Goal: Find contact information: Find contact information

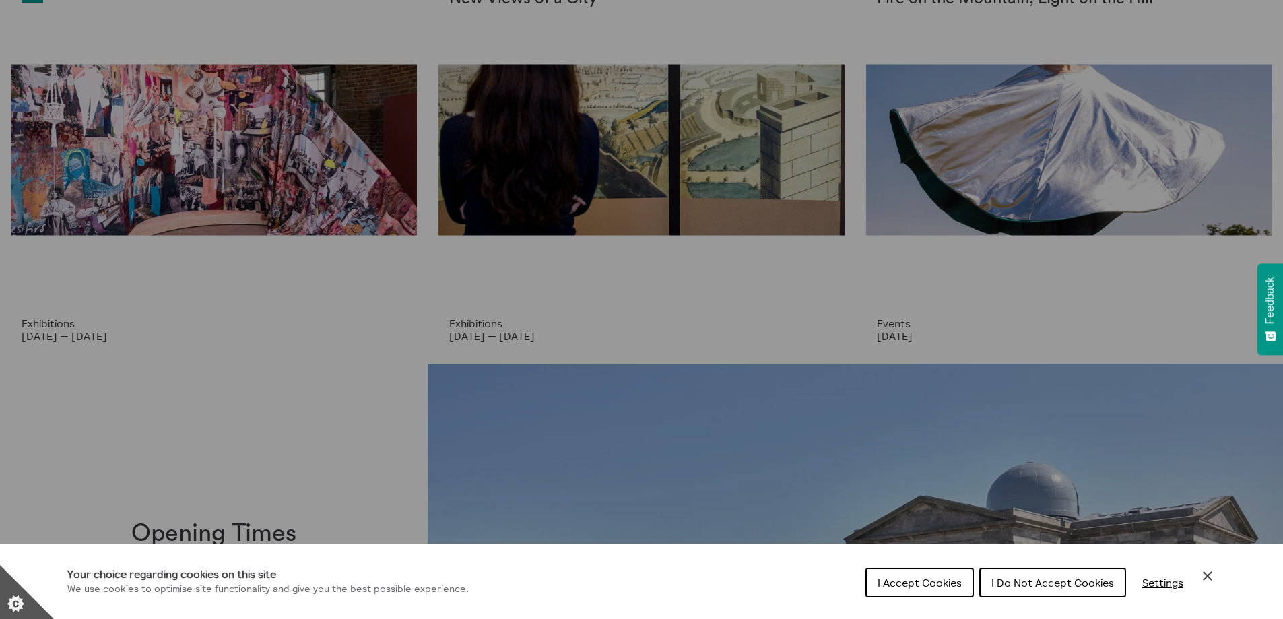
scroll to position [337, 0]
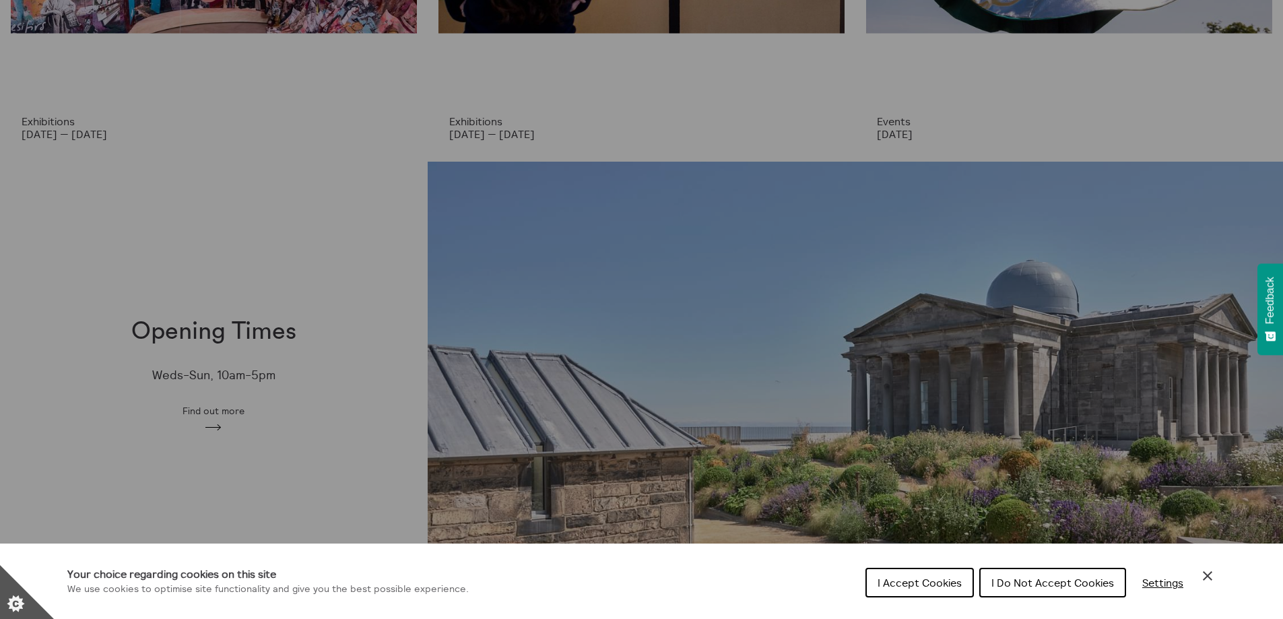
click at [913, 585] on span "I Accept Cookies" at bounding box center [920, 582] width 84 height 13
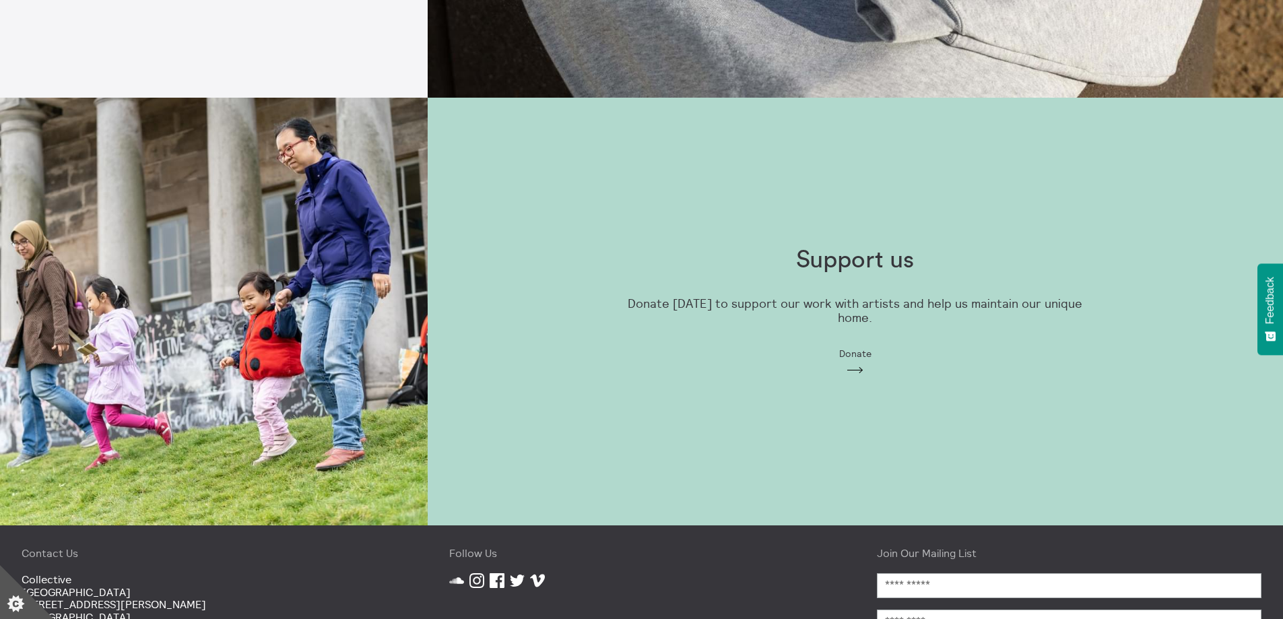
scroll to position [1854, 0]
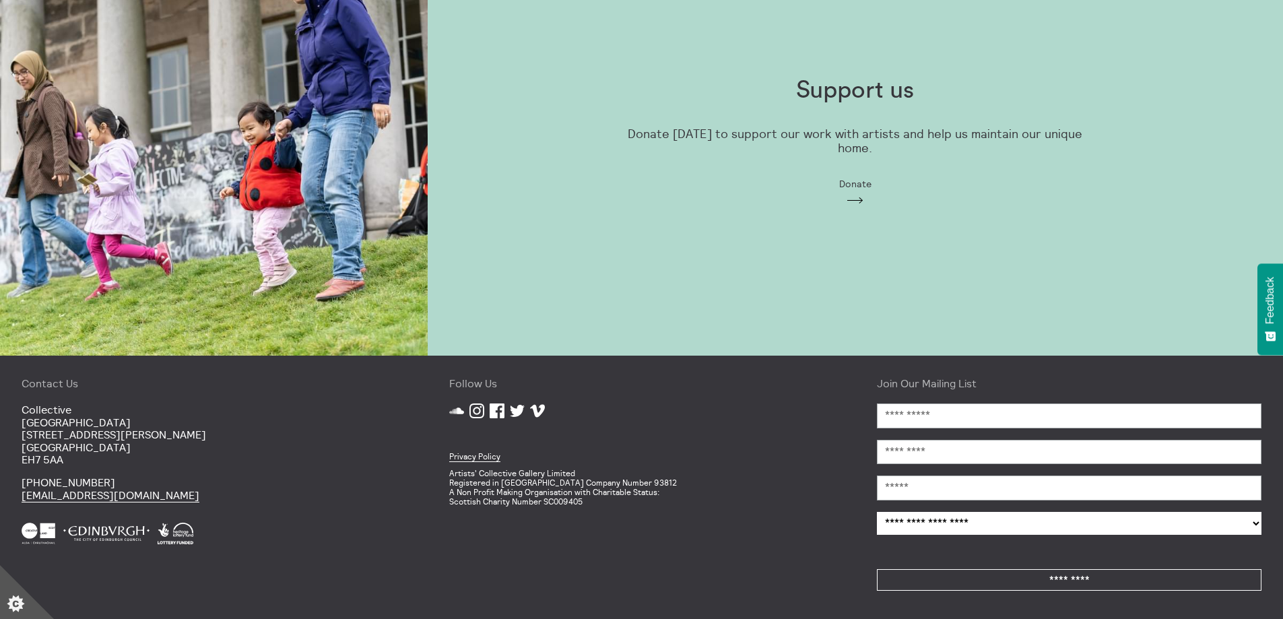
click at [156, 401] on div "Contact Us [GEOGRAPHIC_DATA] [STREET_ADDRESS][PERSON_NAME] [PHONE_NUMBER] [EMAI…" at bounding box center [214, 487] width 428 height 263
drag, startPoint x: 117, startPoint y: 439, endPoint x: 400, endPoint y: 265, distance: 332.3
click at [119, 441] on p "[GEOGRAPHIC_DATA] [STREET_ADDRESS][PERSON_NAME]" at bounding box center [214, 434] width 385 height 62
click at [171, 422] on p "[GEOGRAPHIC_DATA] [STREET_ADDRESS][PERSON_NAME]" at bounding box center [214, 434] width 385 height 62
drag, startPoint x: 106, startPoint y: 422, endPoint x: 21, endPoint y: 419, distance: 85.6
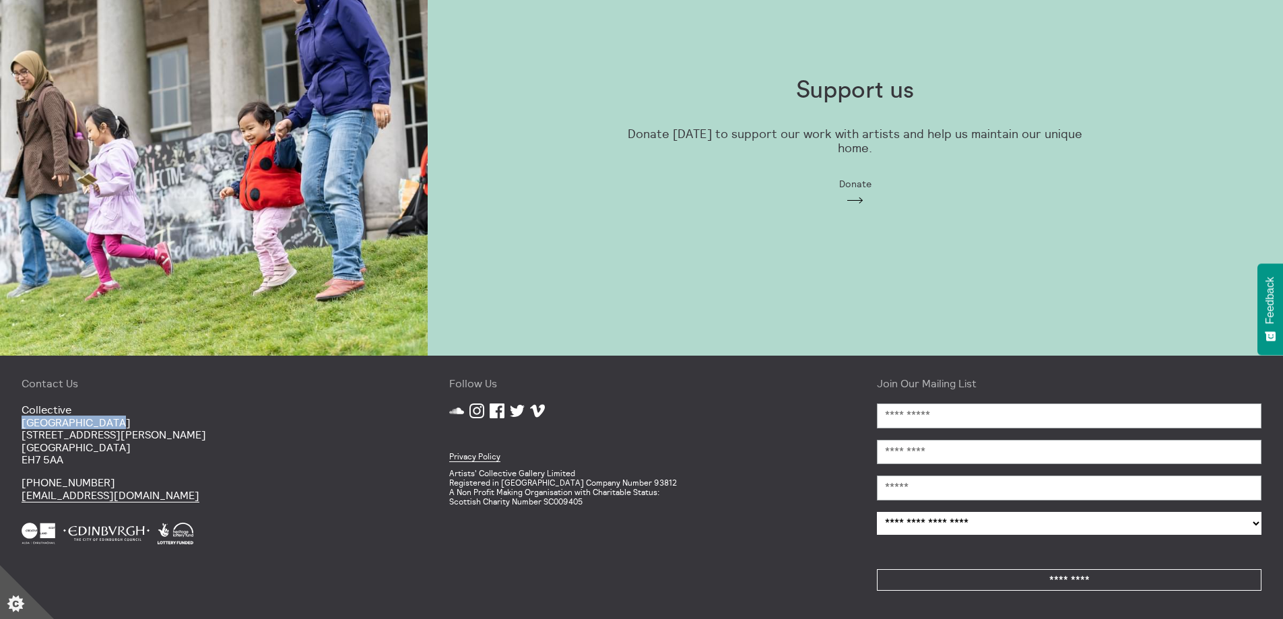
click at [21, 419] on div "Contact Us [GEOGRAPHIC_DATA] [STREET_ADDRESS][PERSON_NAME] [PHONE_NUMBER] [EMAI…" at bounding box center [214, 487] width 428 height 263
copy p "[GEOGRAPHIC_DATA]"
click at [57, 483] on p "[PHONE_NUMBER] [EMAIL_ADDRESS][DOMAIN_NAME]" at bounding box center [214, 488] width 385 height 25
drag, startPoint x: 83, startPoint y: 435, endPoint x: 17, endPoint y: 442, distance: 66.4
click at [1, 435] on div "Contact Us [GEOGRAPHIC_DATA] [STREET_ADDRESS][PERSON_NAME] [PHONE_NUMBER] [EMAI…" at bounding box center [214, 487] width 428 height 263
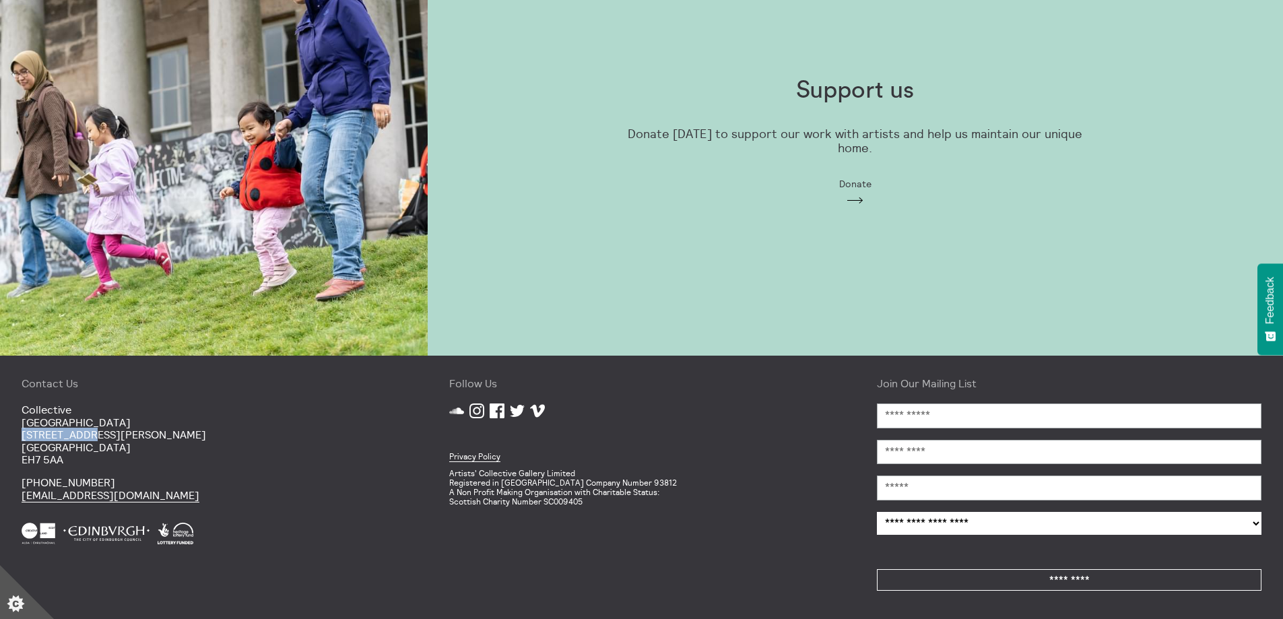
click at [104, 449] on p "[GEOGRAPHIC_DATA] [STREET_ADDRESS][PERSON_NAME]" at bounding box center [214, 434] width 385 height 62
drag, startPoint x: 95, startPoint y: 435, endPoint x: 24, endPoint y: 434, distance: 71.4
click at [24, 434] on p "[GEOGRAPHIC_DATA] [STREET_ADDRESS][PERSON_NAME]" at bounding box center [214, 434] width 385 height 62
copy p "[STREET_ADDRESS][PERSON_NAME]"
click at [51, 573] on icon "Set cookie preferences" at bounding box center [27, 592] width 54 height 54
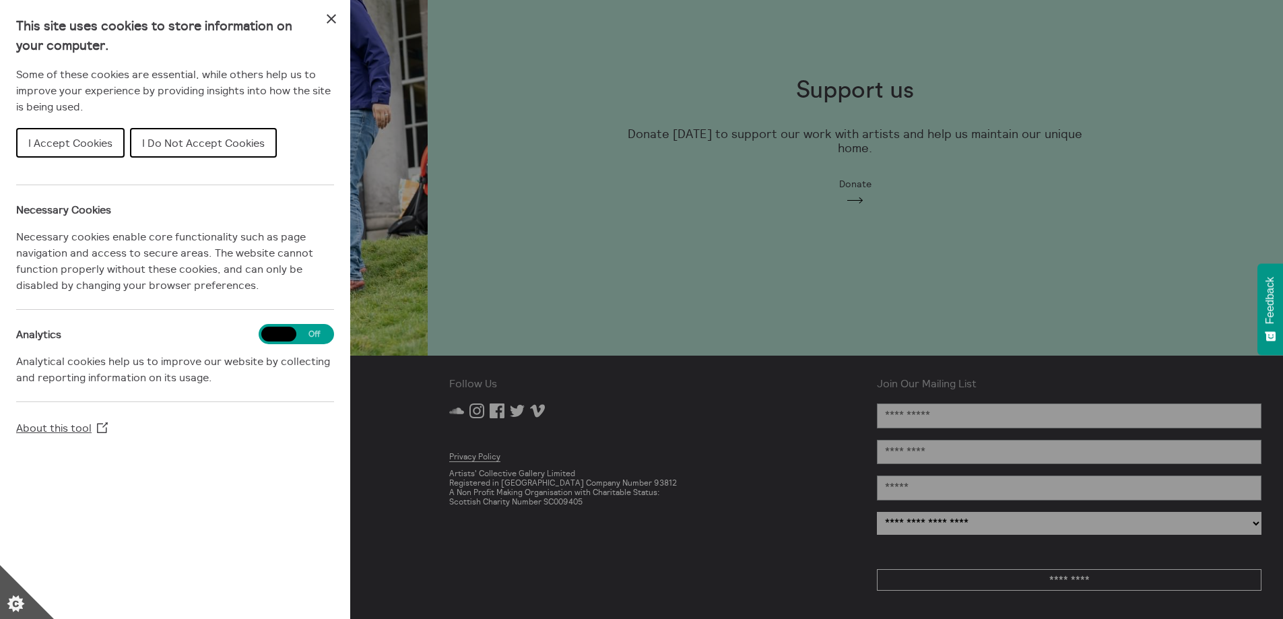
click at [370, 494] on div "Cookie preferences" at bounding box center [641, 309] width 1283 height 619
click at [339, 20] on icon "Close Cookie Control" at bounding box center [331, 19] width 16 height 16
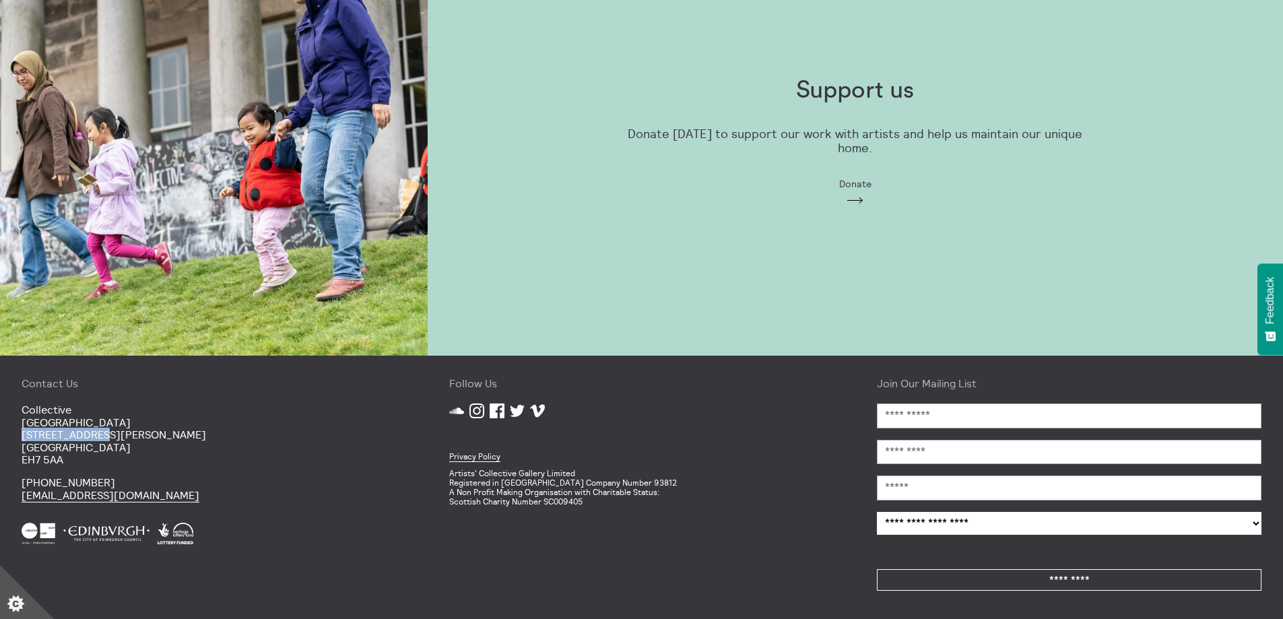
drag, startPoint x: 96, startPoint y: 431, endPoint x: 21, endPoint y: 432, distance: 75.4
click at [21, 432] on div "Contact Us [GEOGRAPHIC_DATA] [STREET_ADDRESS][PERSON_NAME] [PHONE_NUMBER] [EMAI…" at bounding box center [214, 487] width 428 height 263
copy p "[STREET_ADDRESS][PERSON_NAME]"
click at [69, 470] on div "Contact Us [GEOGRAPHIC_DATA] [STREET_ADDRESS][PERSON_NAME] [PHONE_NUMBER] [EMAI…" at bounding box center [214, 487] width 428 height 263
drag, startPoint x: 68, startPoint y: 466, endPoint x: 18, endPoint y: 458, distance: 51.2
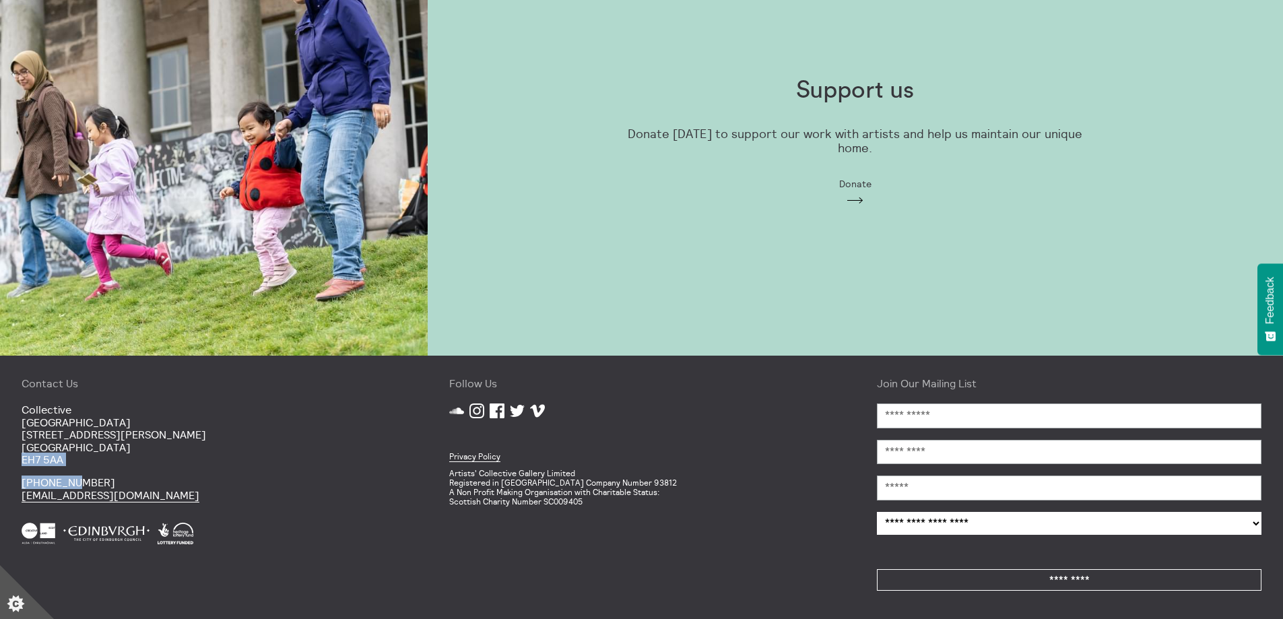
click at [18, 458] on div "Contact Us [GEOGRAPHIC_DATA] [STREET_ADDRESS][PERSON_NAME] [PHONE_NUMBER] [EMAI…" at bounding box center [214, 487] width 428 height 263
click at [104, 467] on div "Contact Us [GEOGRAPHIC_DATA] [STREET_ADDRESS][PERSON_NAME] [PHONE_NUMBER] [EMAI…" at bounding box center [214, 487] width 428 height 263
drag, startPoint x: 63, startPoint y: 455, endPoint x: 18, endPoint y: 461, distance: 46.2
click at [18, 461] on div "Contact Us [GEOGRAPHIC_DATA] [STREET_ADDRESS][PERSON_NAME] [PHONE_NUMBER] [EMAI…" at bounding box center [214, 487] width 428 height 263
copy p "EH7 5AA"
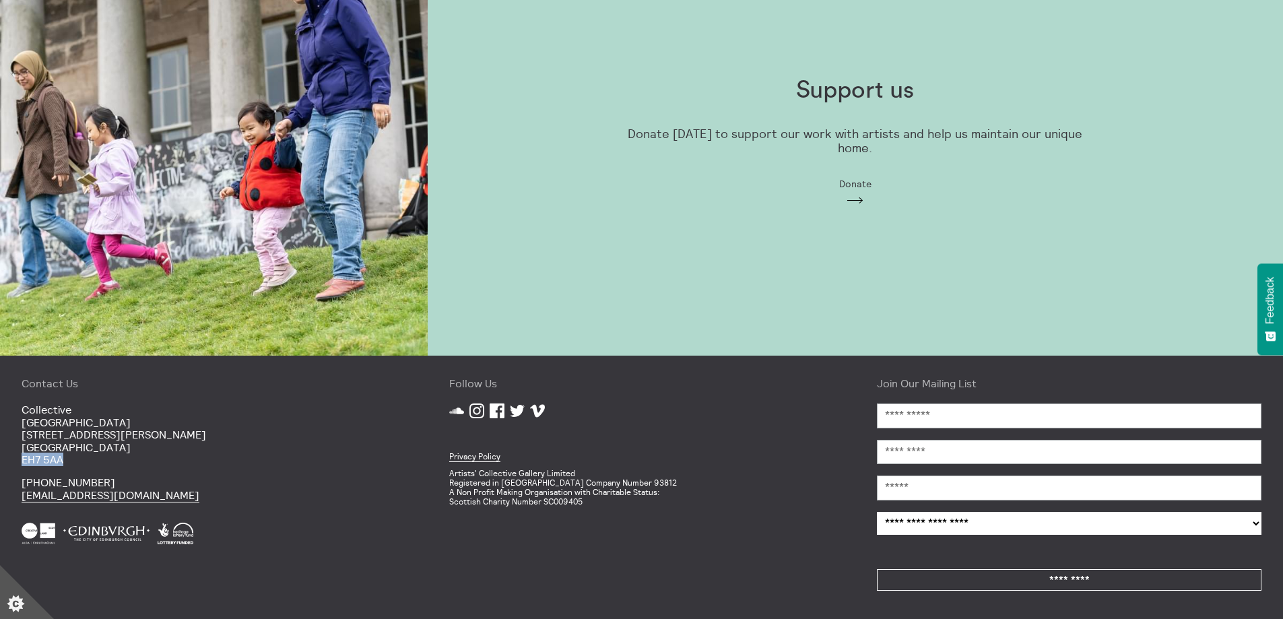
scroll to position [1312, 0]
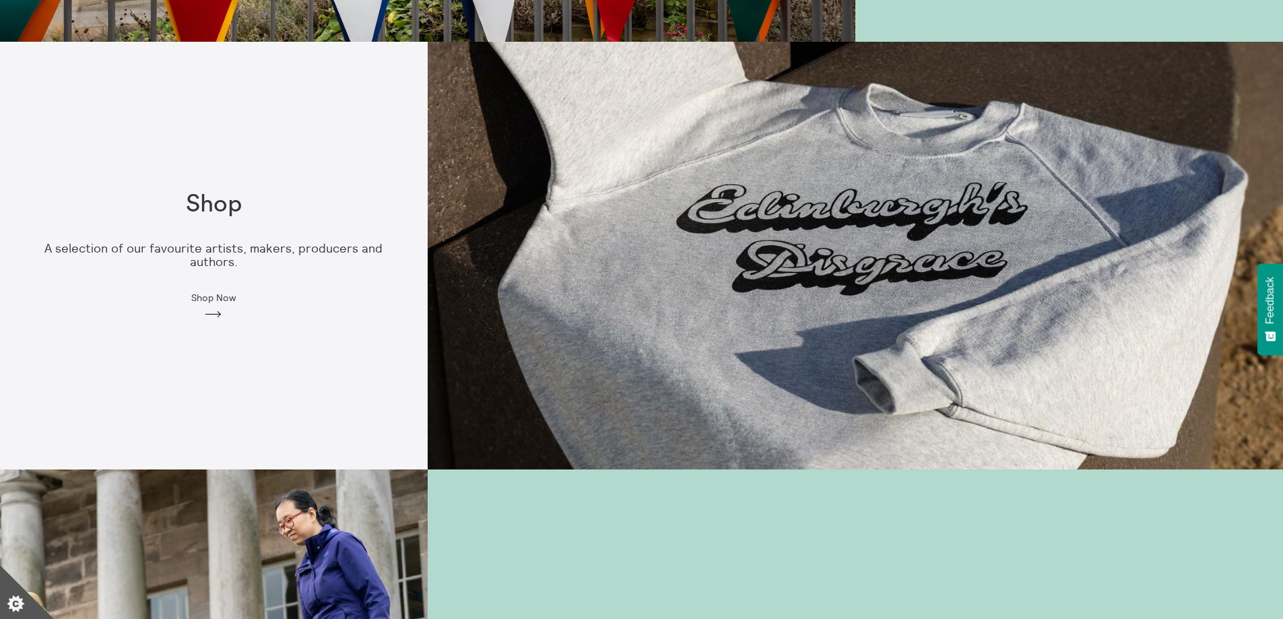
click at [191, 261] on p "A selection of our favourite artists, makers, producers and authors." at bounding box center [214, 256] width 385 height 28
